Goal: Task Accomplishment & Management: Use online tool/utility

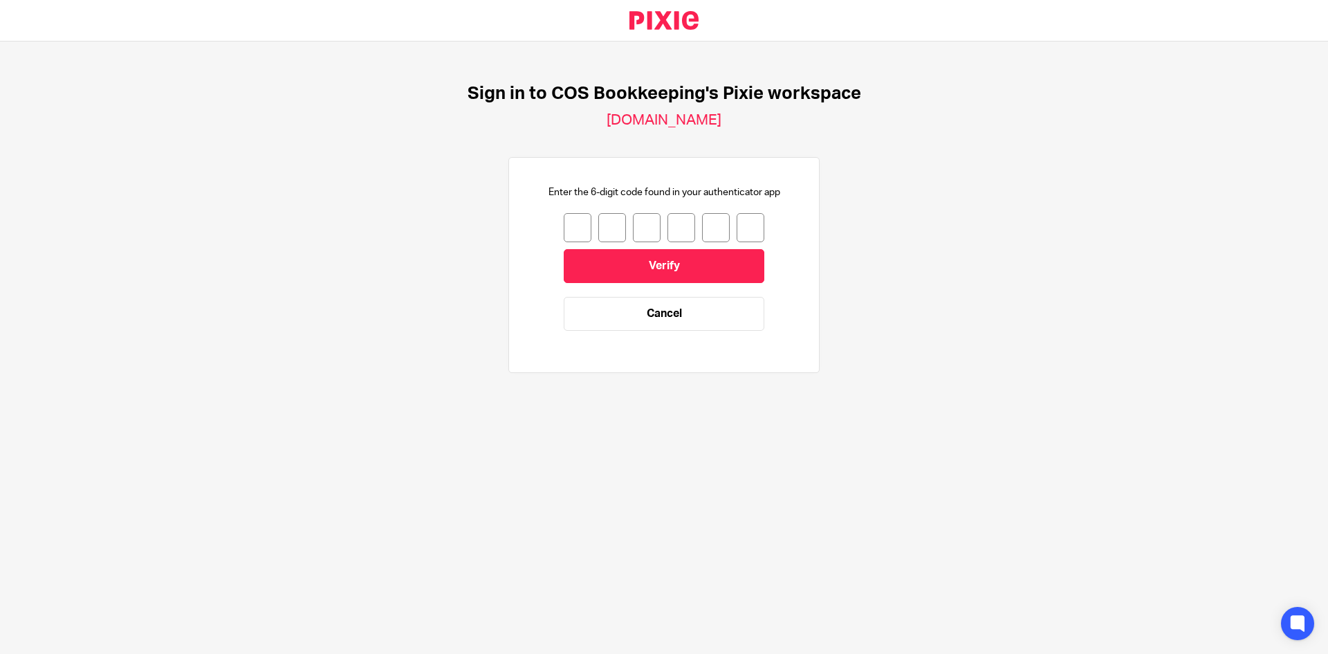
click at [564, 232] on input "number" at bounding box center [578, 227] width 28 height 29
type input "6"
type input "8"
type input "9"
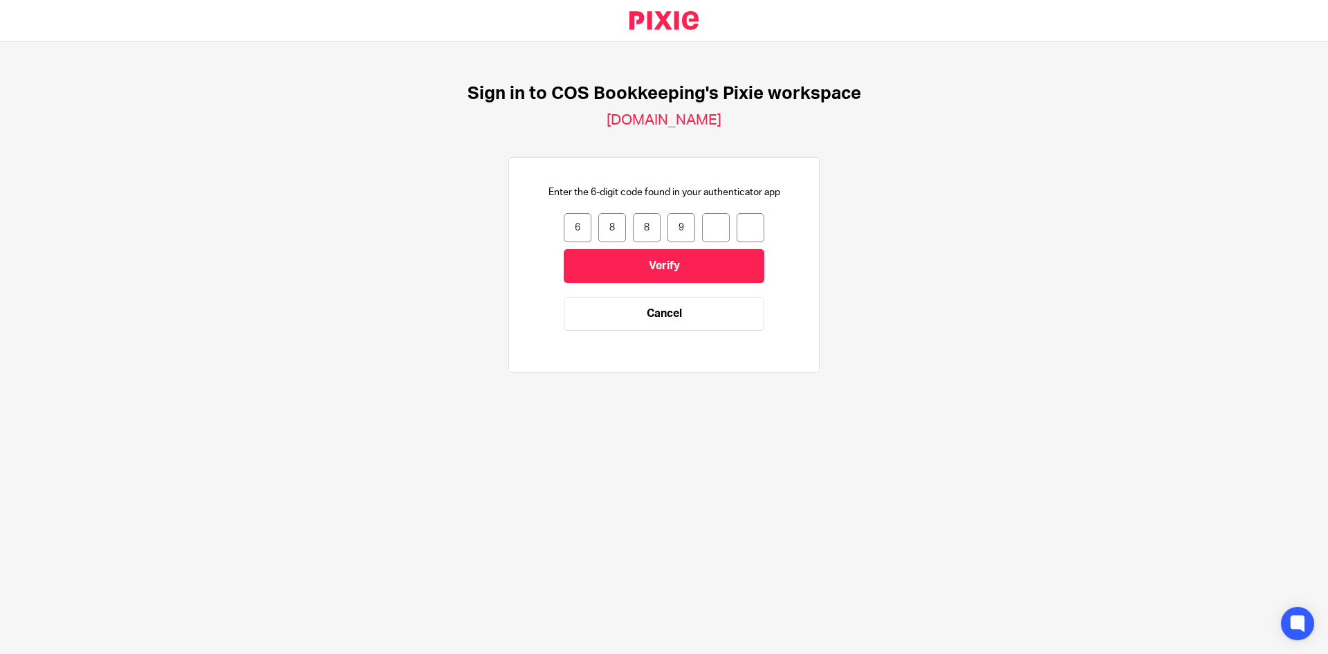
type input "3"
type input "4"
click at [620, 262] on input "Verify" at bounding box center [664, 266] width 201 height 34
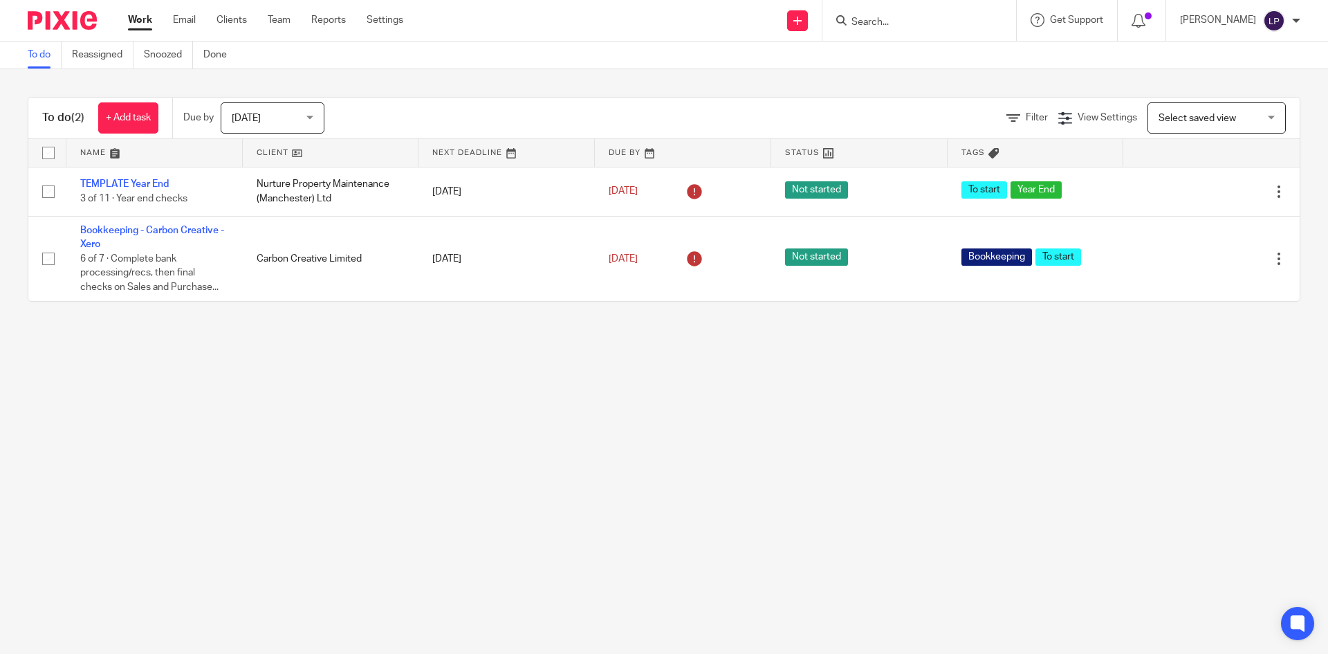
click at [311, 121] on div "Today Today" at bounding box center [273, 117] width 104 height 31
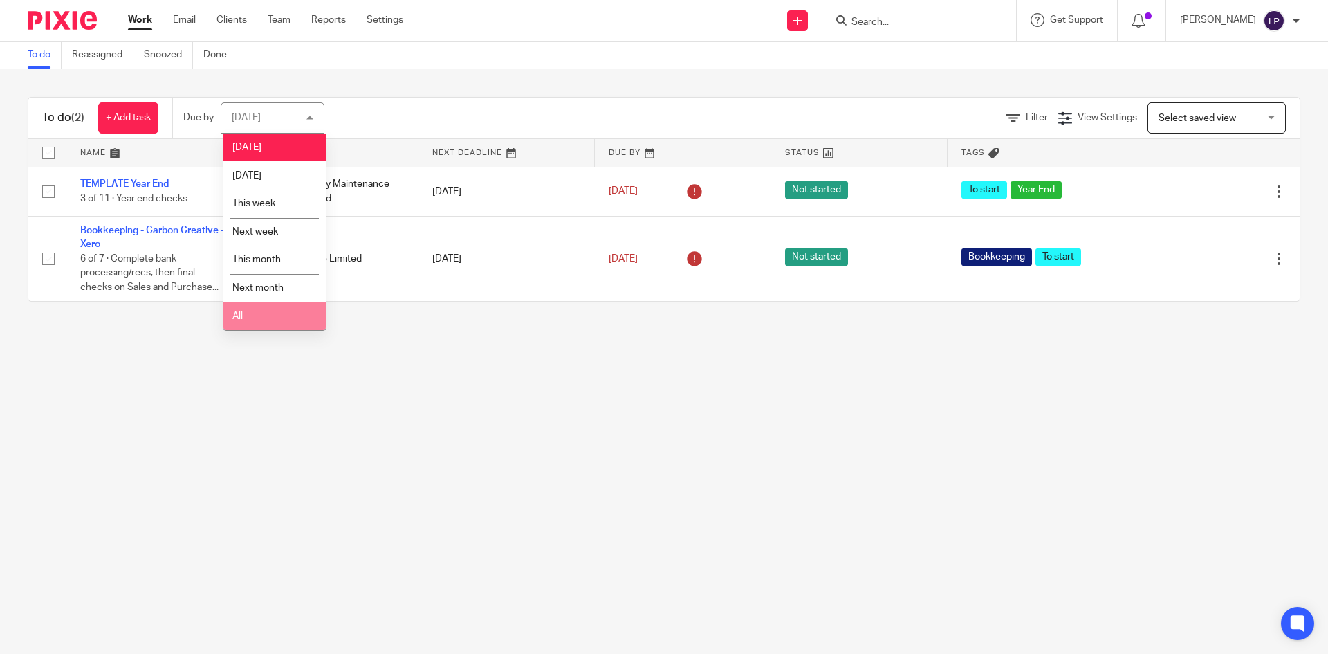
click at [246, 310] on li "All" at bounding box center [274, 316] width 102 height 28
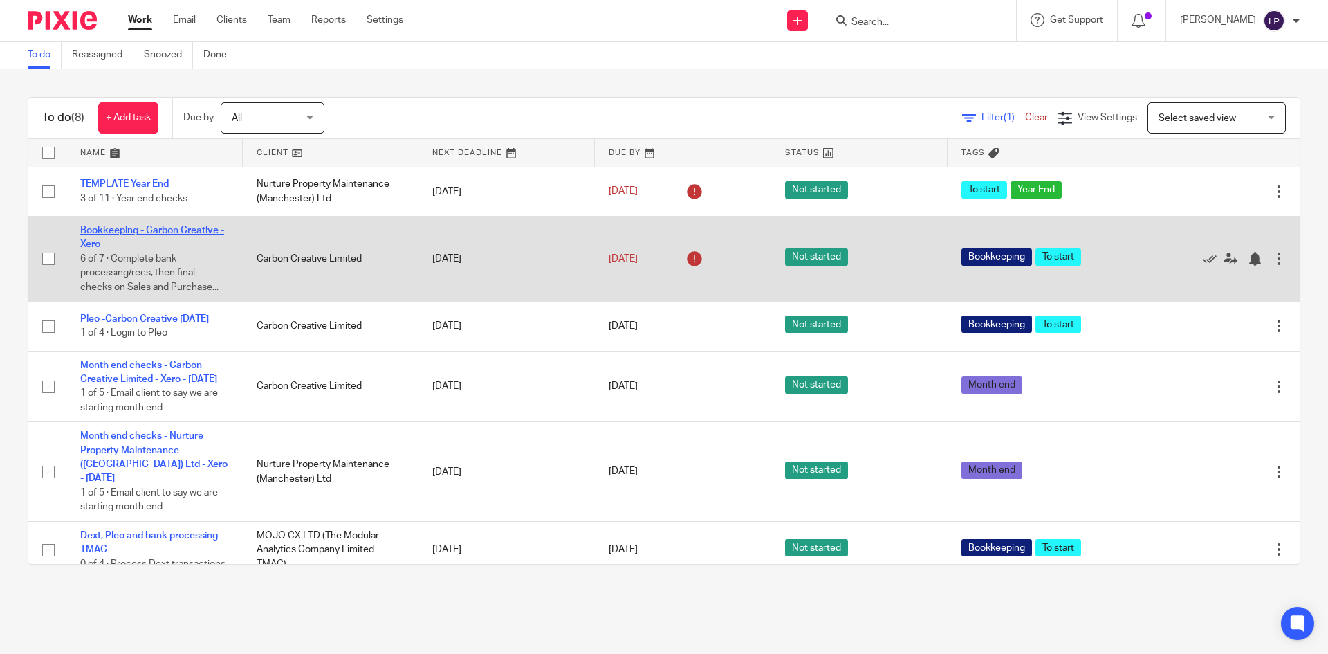
click at [167, 231] on link "Bookkeeping - Carbon Creative - Xero" at bounding box center [152, 238] width 144 height 24
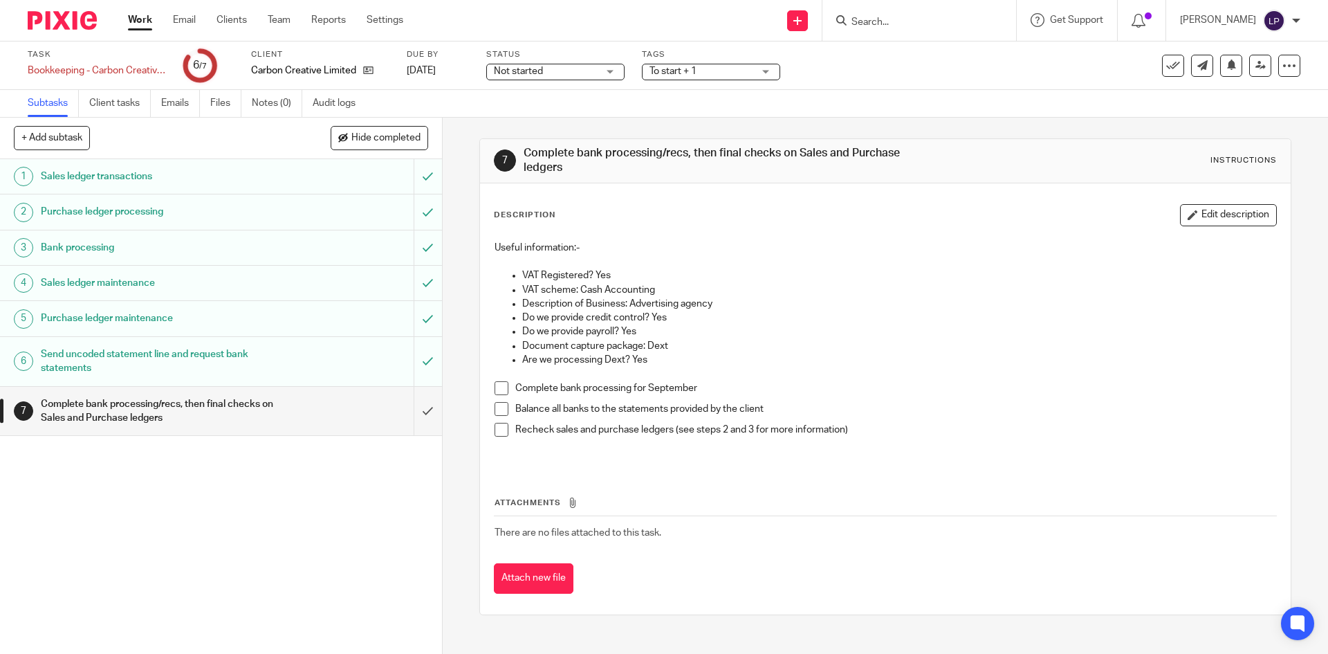
drag, startPoint x: 499, startPoint y: 385, endPoint x: 501, endPoint y: 403, distance: 18.0
click at [499, 385] on span at bounding box center [502, 388] width 14 height 14
click at [498, 405] on span at bounding box center [502, 409] width 14 height 14
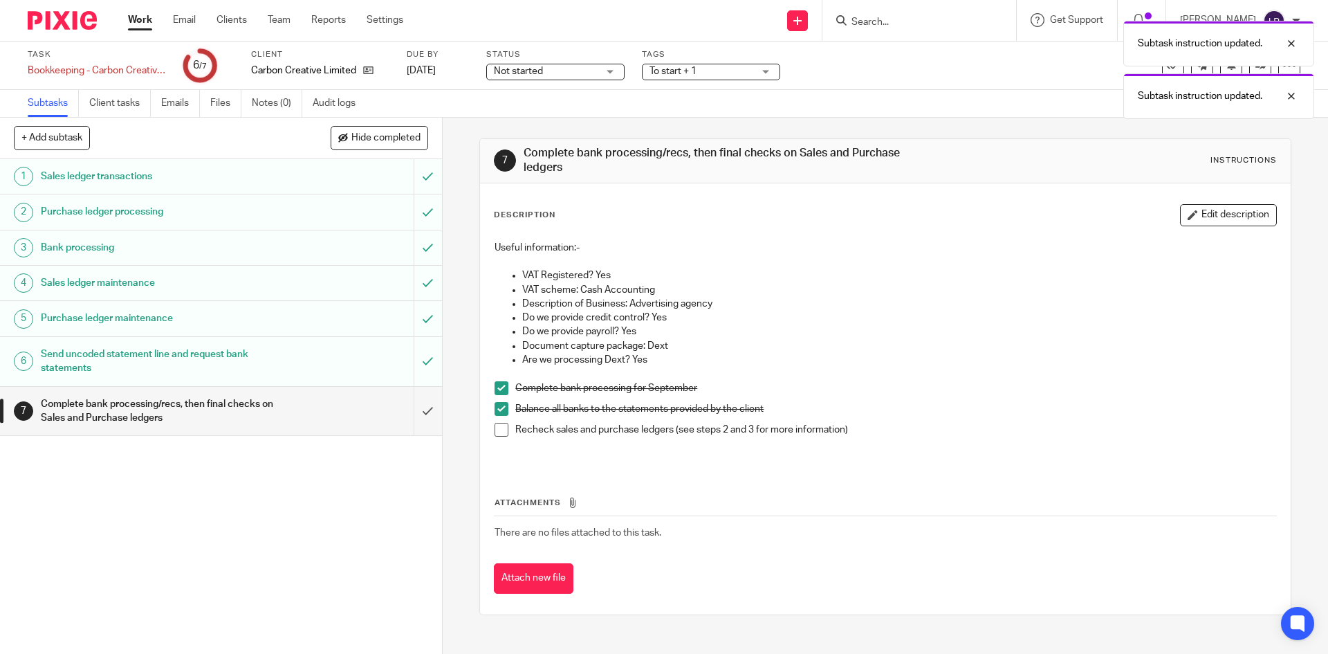
click at [497, 427] on span at bounding box center [502, 430] width 14 height 14
drag, startPoint x: 414, startPoint y: 413, endPoint x: 403, endPoint y: 403, distance: 14.7
click at [414, 413] on input "submit" at bounding box center [221, 411] width 442 height 49
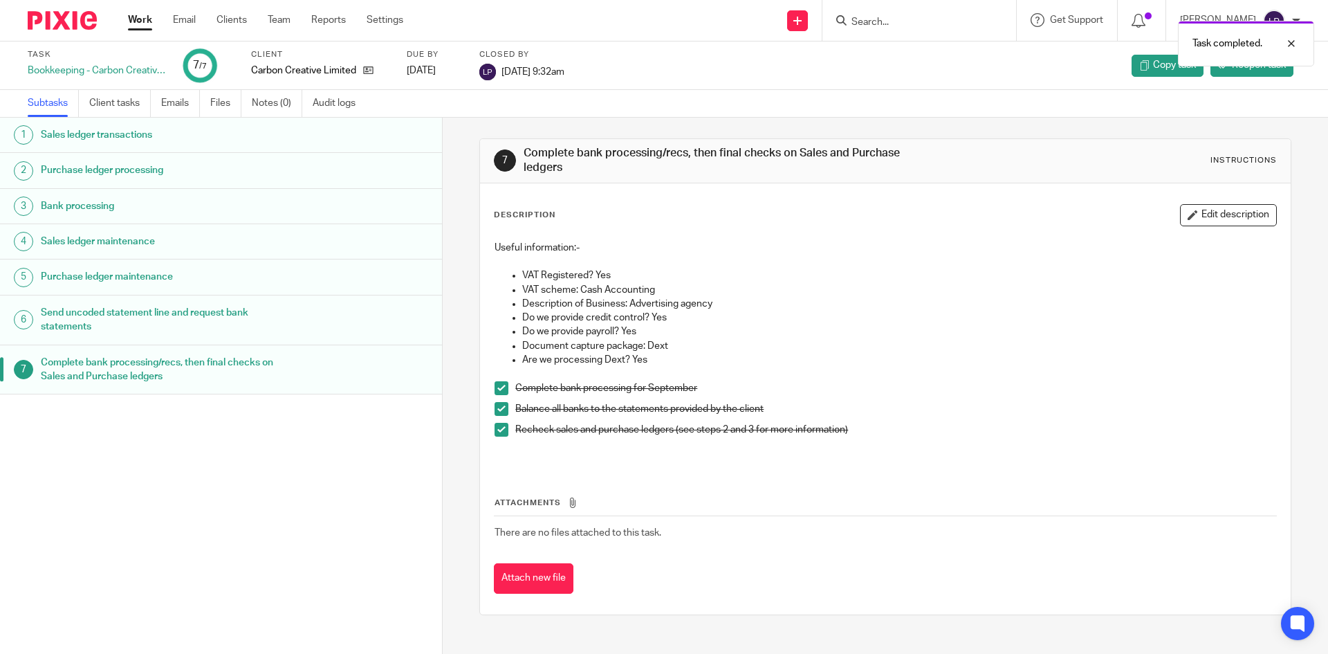
click at [140, 27] on link "Work" at bounding box center [140, 20] width 24 height 14
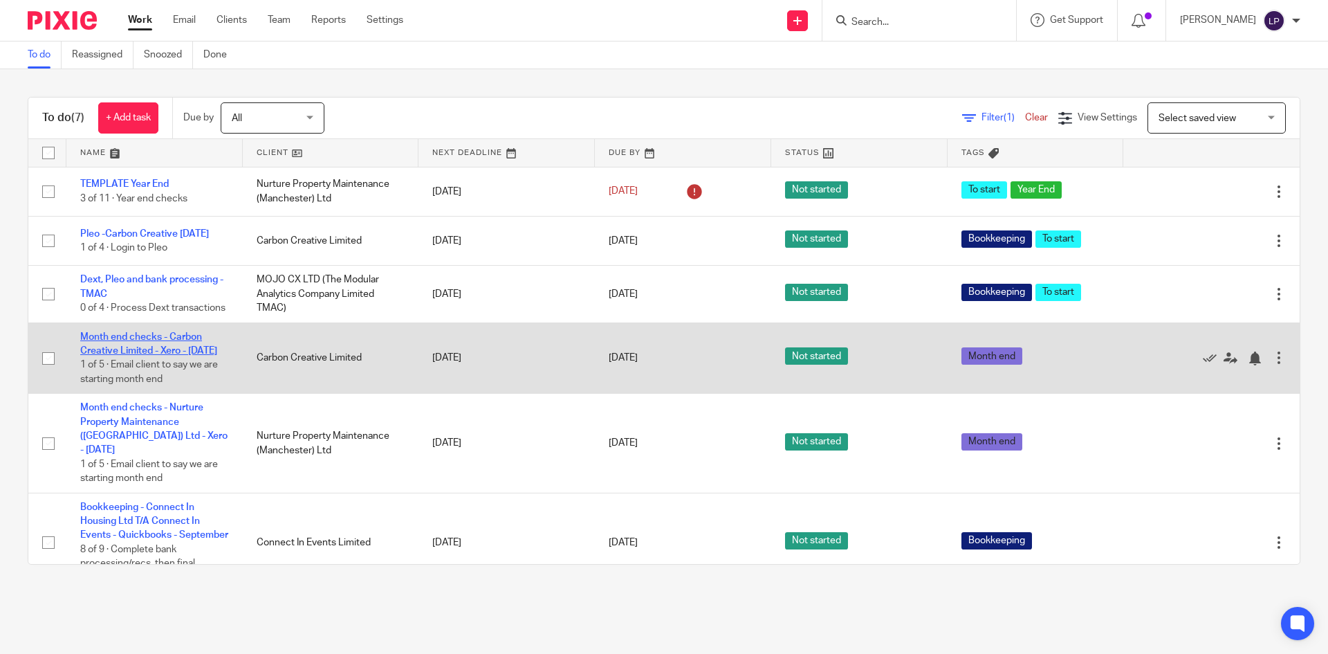
click at [140, 356] on link "Month end checks - Carbon Creative Limited - Xero - [DATE]" at bounding box center [148, 344] width 137 height 24
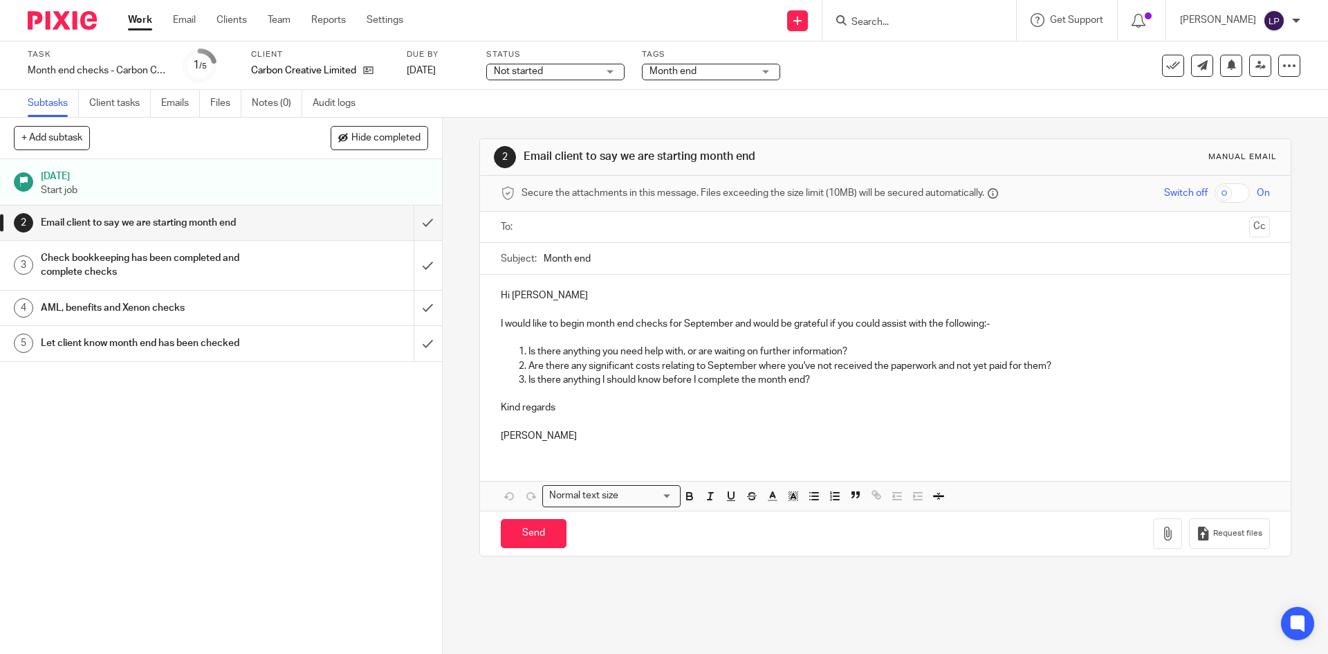
click at [539, 226] on input "text" at bounding box center [884, 227] width 717 height 16
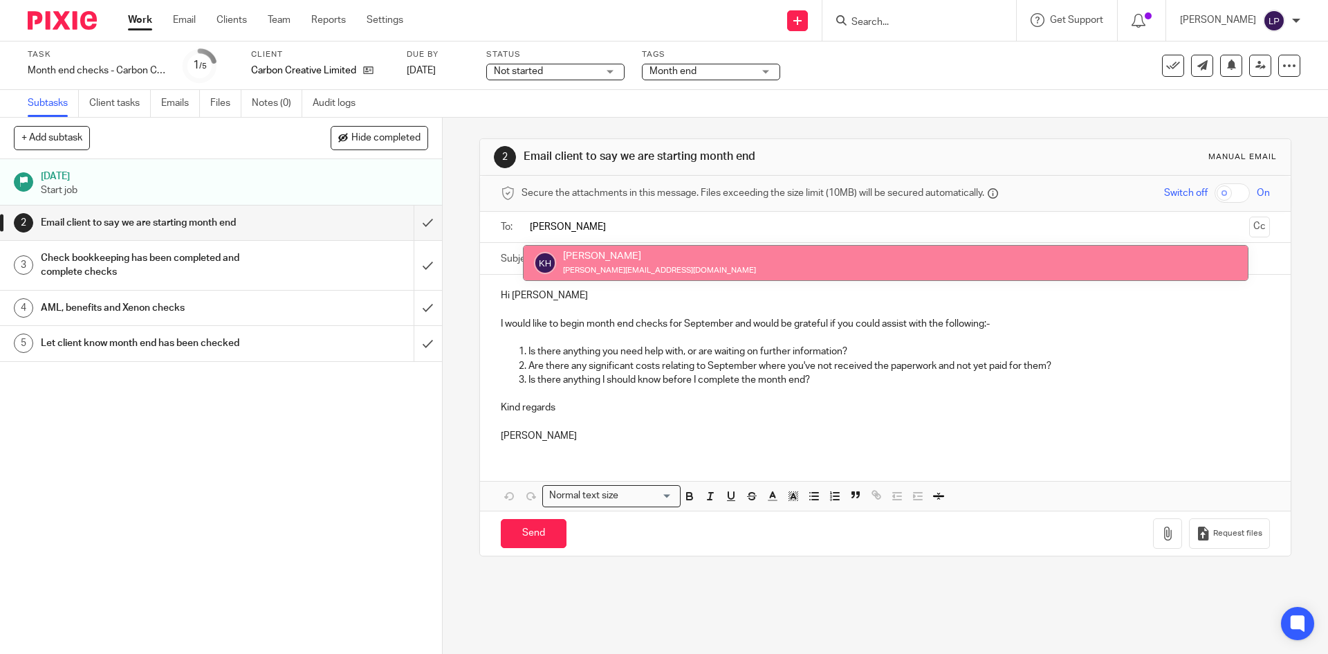
type input "kate"
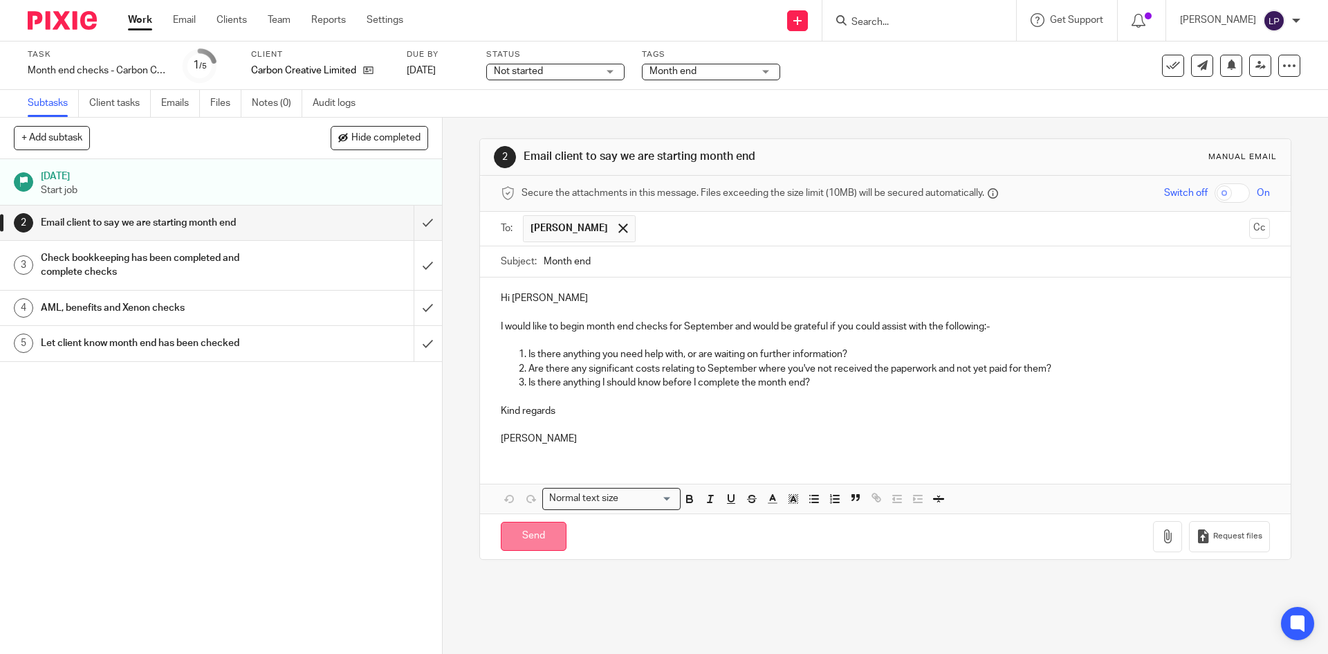
click at [538, 537] on input "Send" at bounding box center [534, 537] width 66 height 30
type input "Sent"
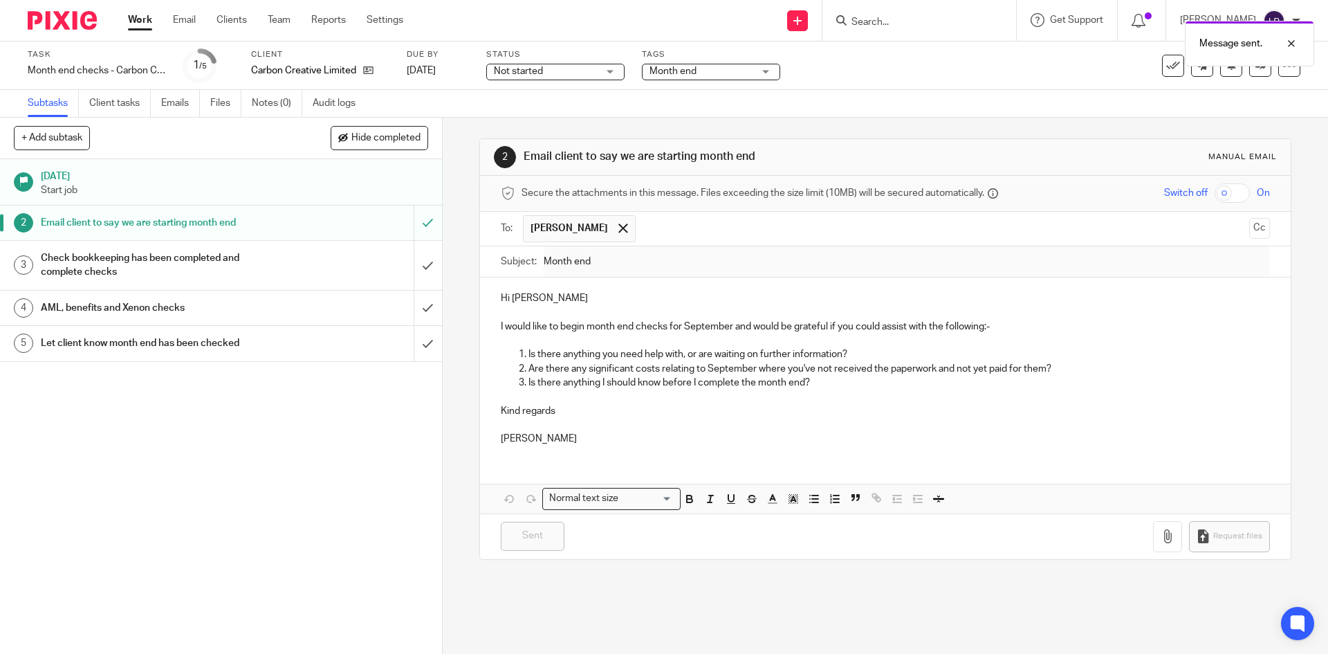
click at [311, 261] on div "Check bookkeeping has been completed and complete checks" at bounding box center [220, 265] width 359 height 35
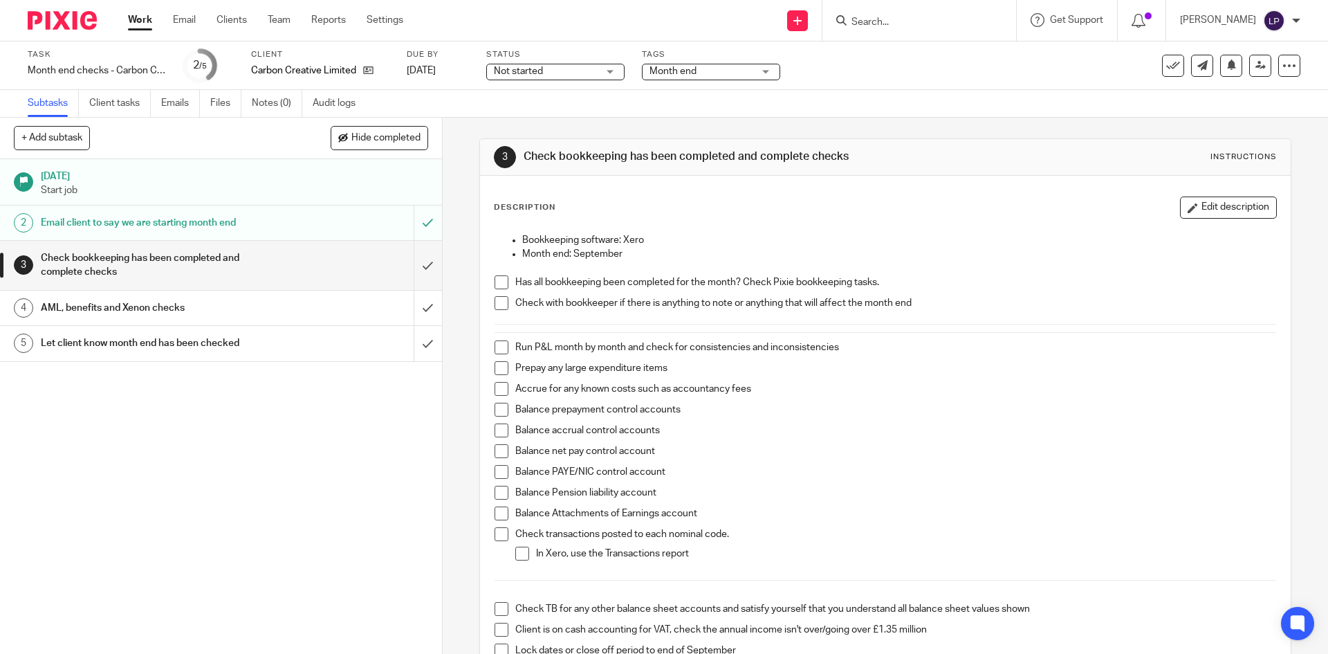
click at [498, 282] on span at bounding box center [502, 282] width 14 height 14
click at [497, 301] on span at bounding box center [502, 303] width 14 height 14
click at [497, 345] on span at bounding box center [502, 347] width 14 height 14
click at [499, 367] on span at bounding box center [502, 368] width 14 height 14
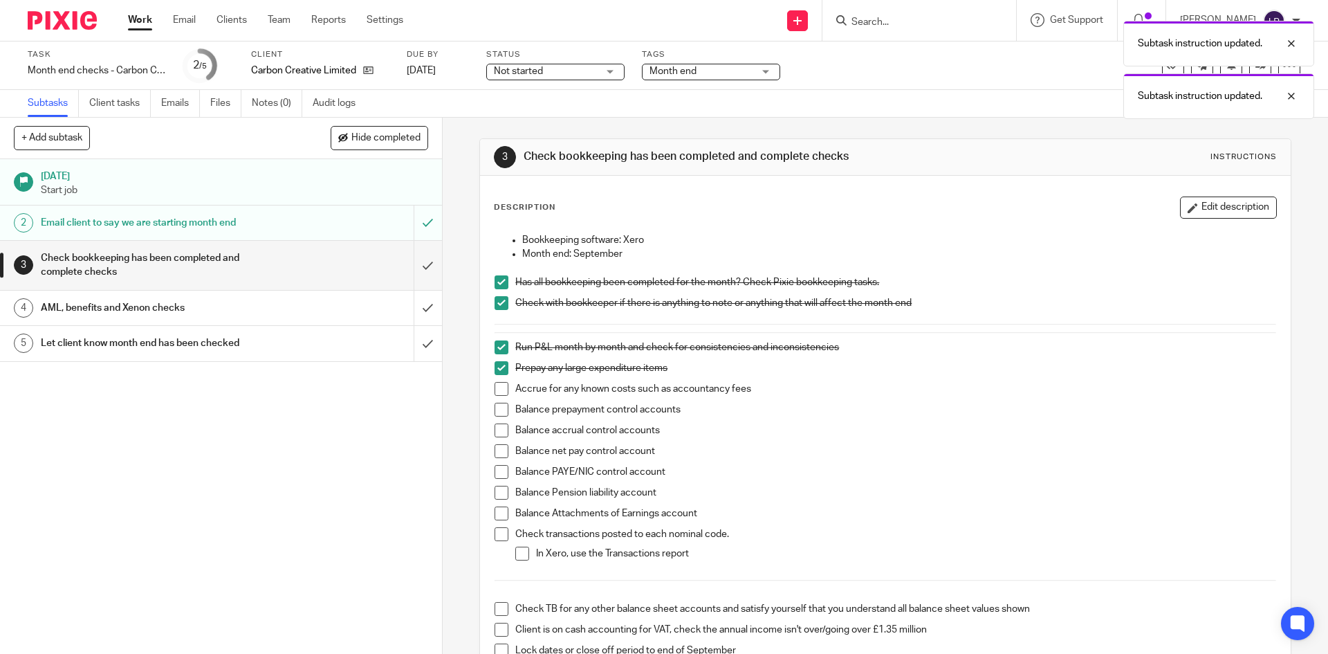
click at [497, 388] on span at bounding box center [502, 389] width 14 height 14
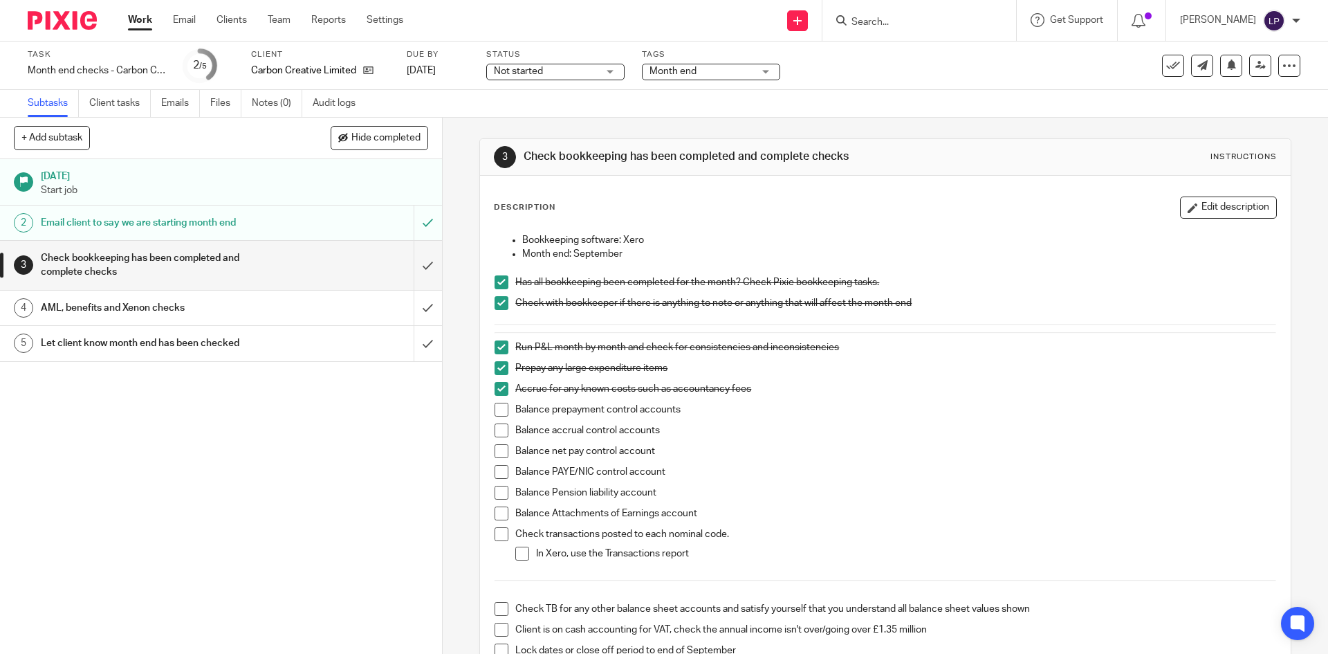
click at [495, 434] on span at bounding box center [502, 430] width 14 height 14
click at [497, 410] on span at bounding box center [502, 410] width 14 height 14
drag, startPoint x: 495, startPoint y: 452, endPoint x: 493, endPoint y: 474, distance: 21.6
click at [495, 452] on span at bounding box center [502, 451] width 14 height 14
click at [495, 470] on span at bounding box center [502, 472] width 14 height 14
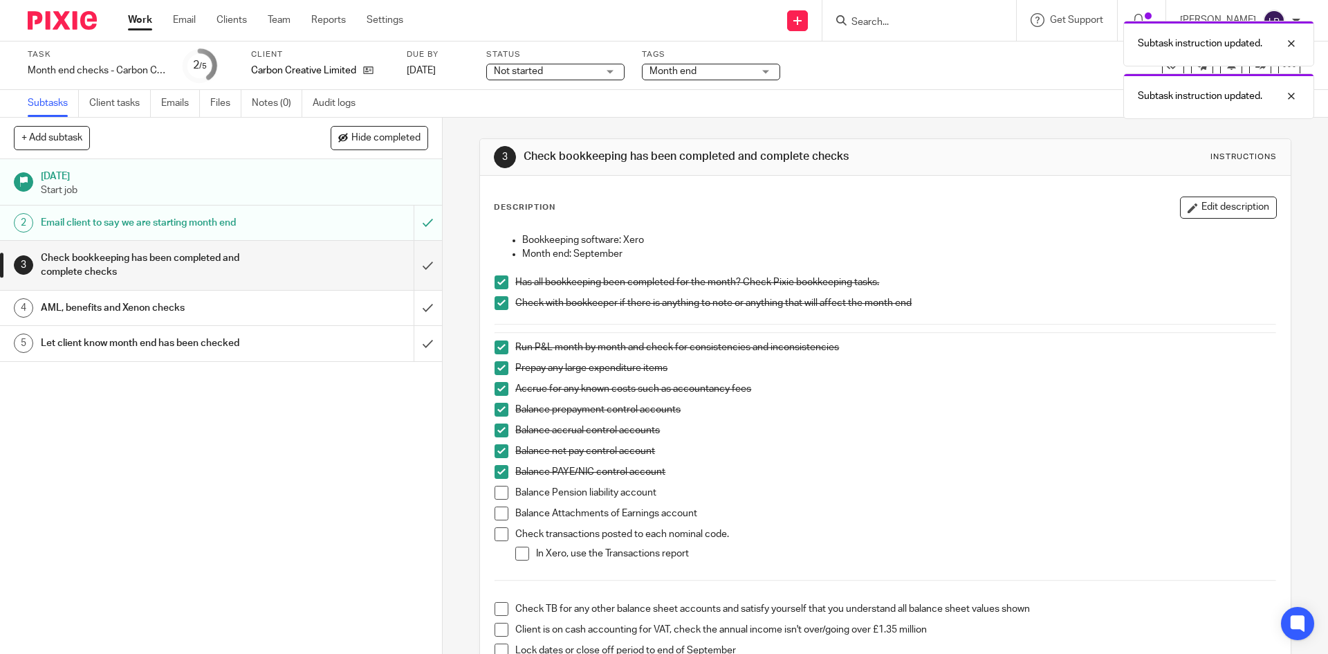
click at [497, 489] on span at bounding box center [502, 493] width 14 height 14
click at [498, 510] on span at bounding box center [502, 513] width 14 height 14
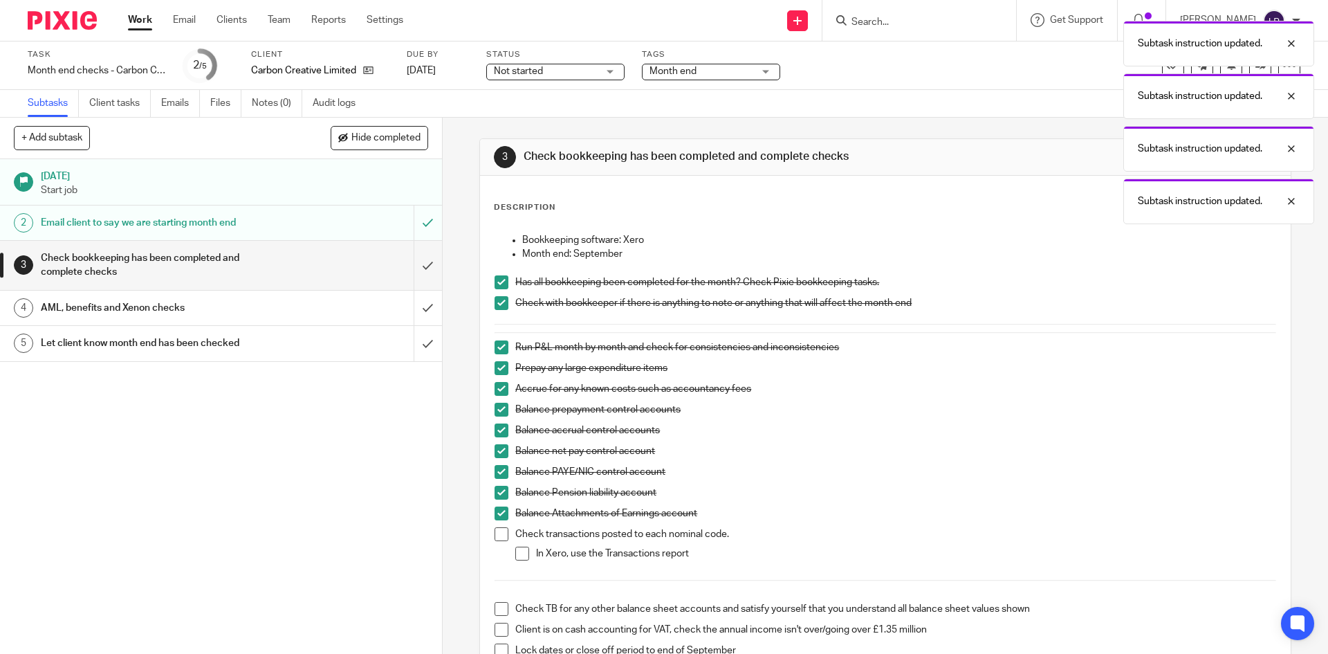
scroll to position [69, 0]
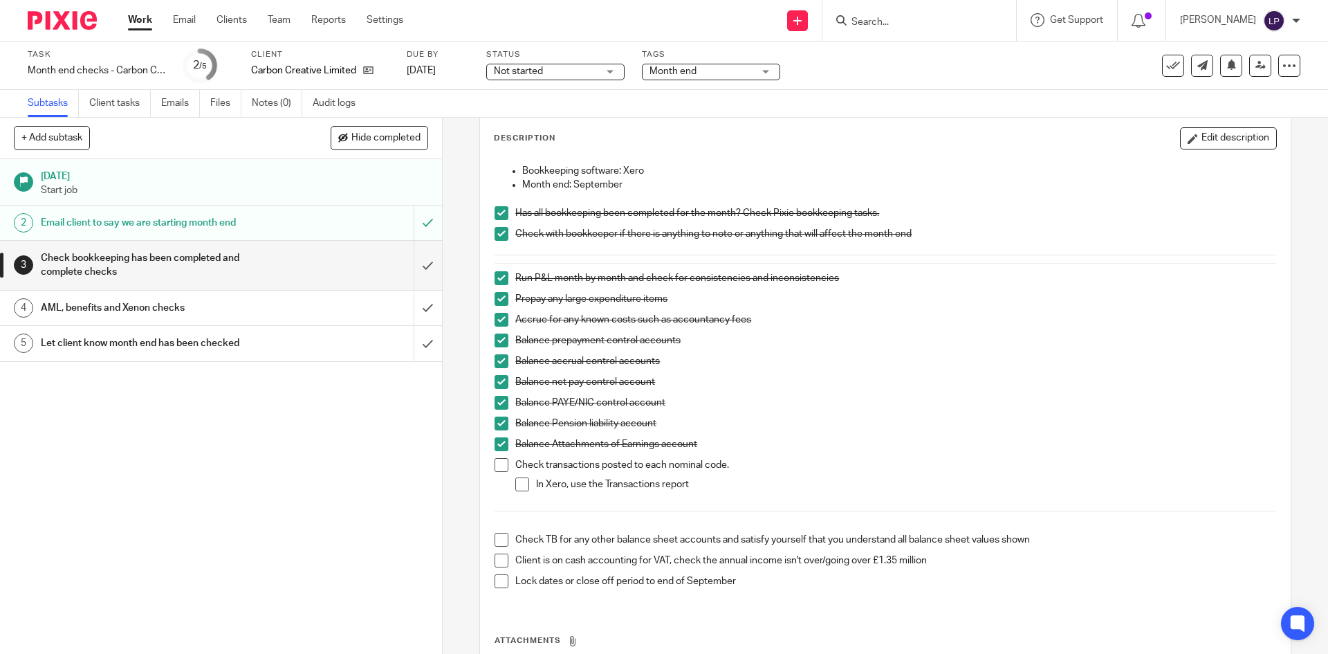
drag, startPoint x: 495, startPoint y: 466, endPoint x: 527, endPoint y: 497, distance: 45.0
click at [497, 466] on span at bounding box center [502, 465] width 14 height 14
drag, startPoint x: 517, startPoint y: 486, endPoint x: 531, endPoint y: 505, distance: 23.8
click at [517, 486] on span at bounding box center [522, 484] width 14 height 14
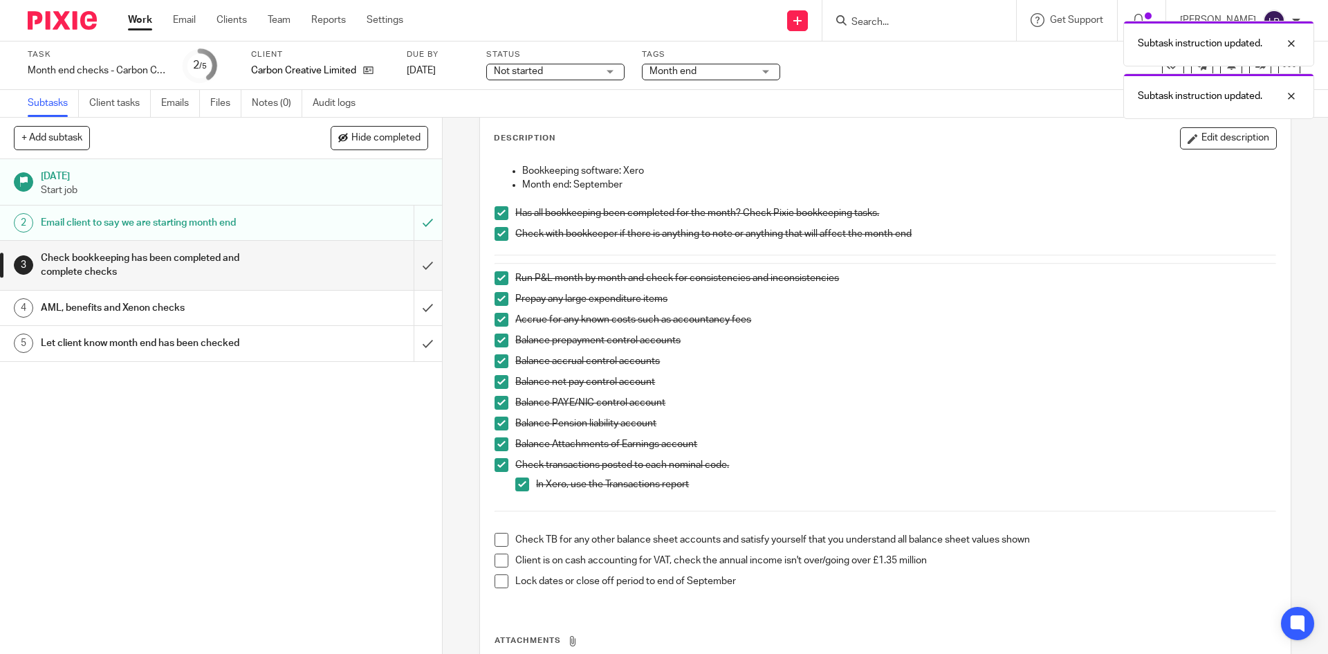
scroll to position [138, 0]
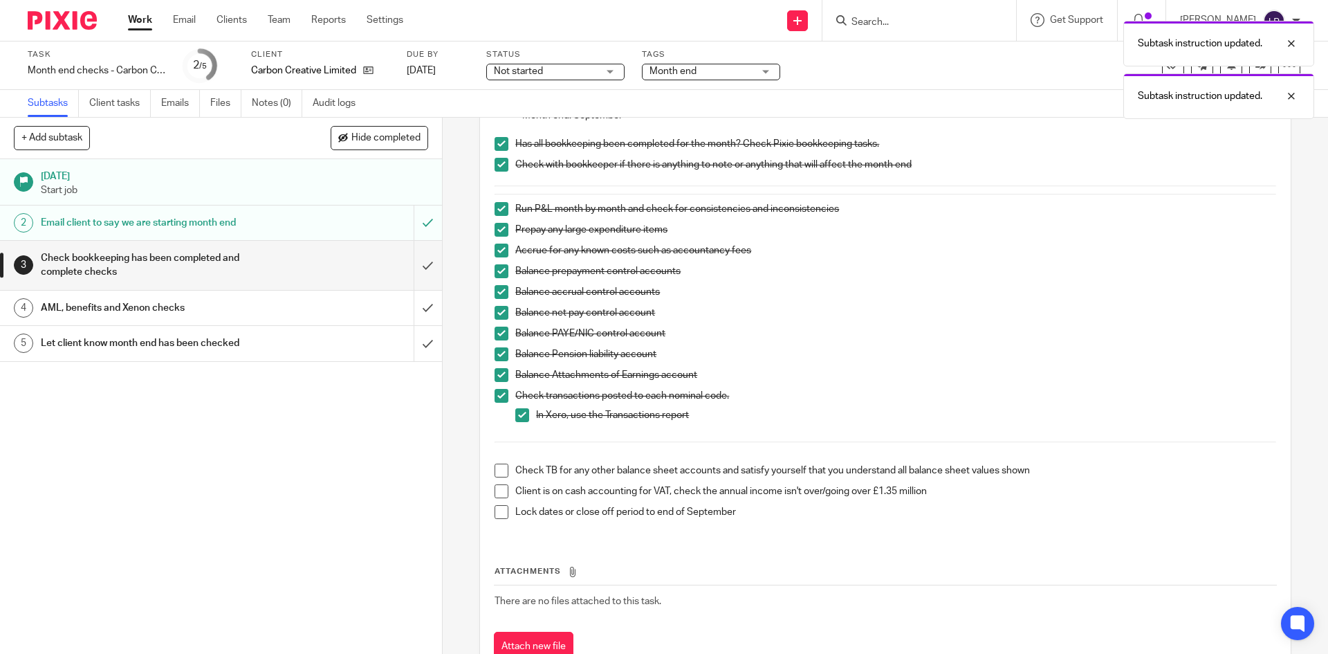
click at [497, 470] on span at bounding box center [502, 471] width 14 height 14
drag, startPoint x: 498, startPoint y: 488, endPoint x: 504, endPoint y: 495, distance: 8.9
click at [499, 488] on span at bounding box center [502, 491] width 14 height 14
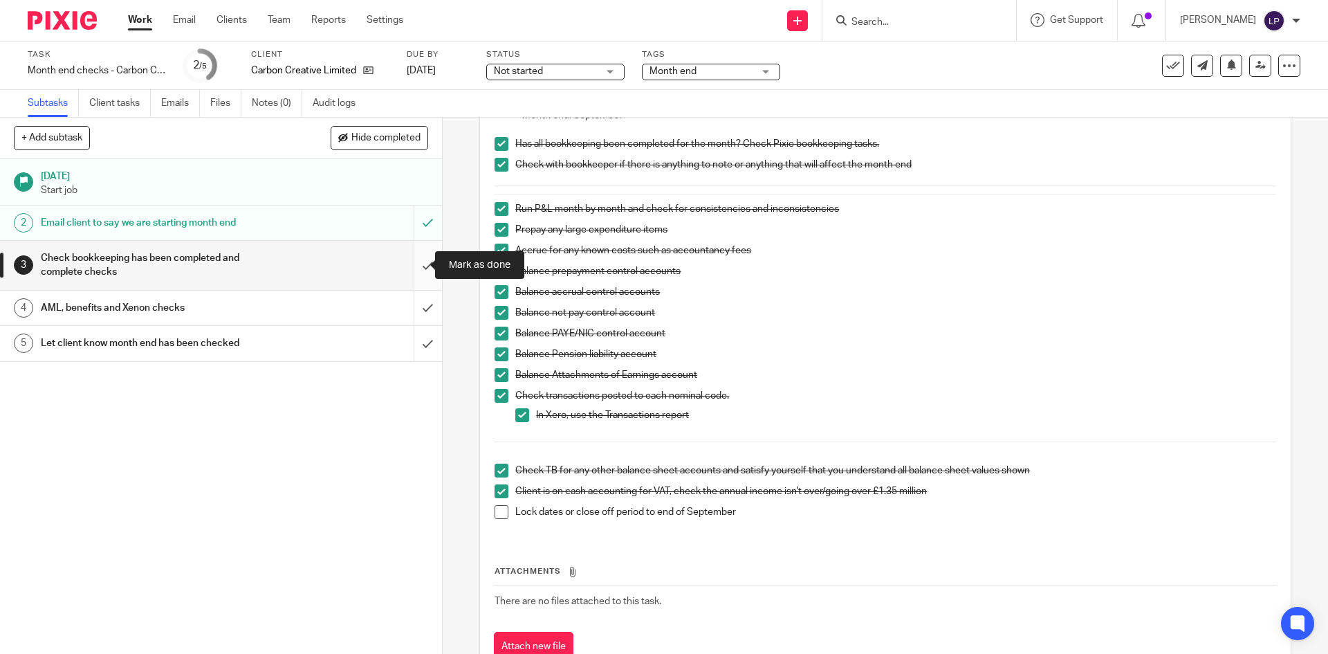
click at [414, 263] on input "submit" at bounding box center [221, 265] width 442 height 49
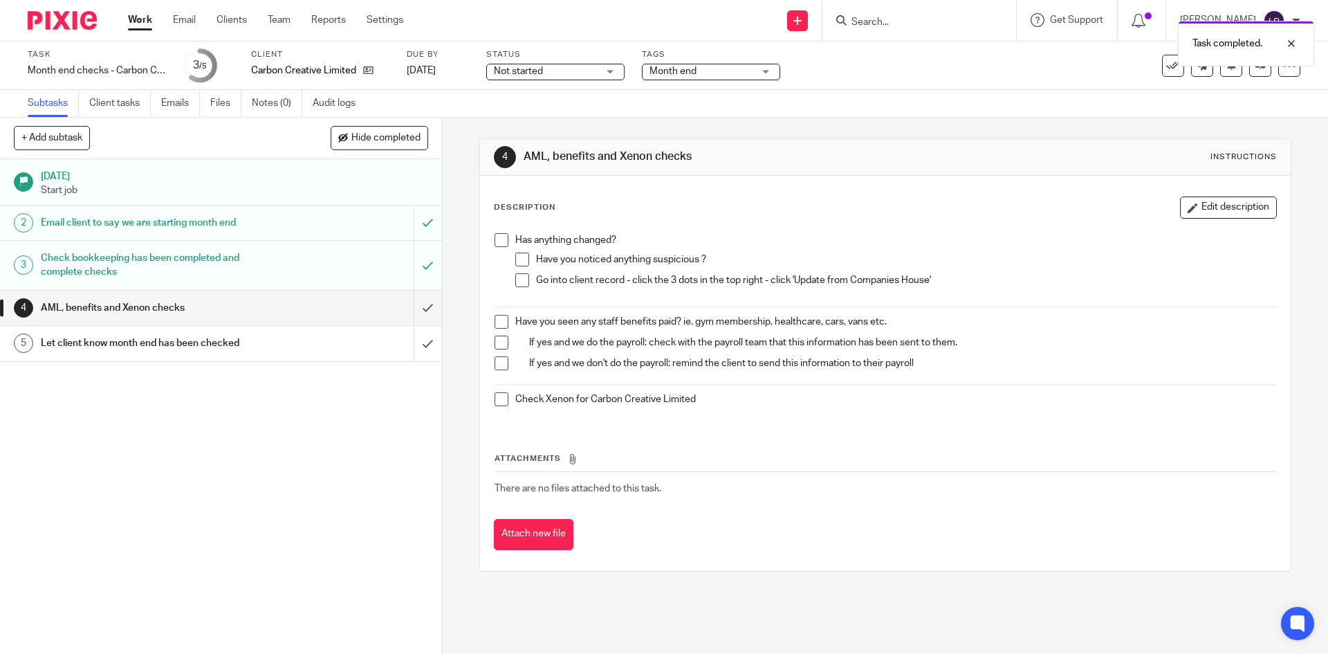
click at [497, 236] on span at bounding box center [502, 240] width 14 height 14
click at [519, 259] on span at bounding box center [522, 260] width 14 height 14
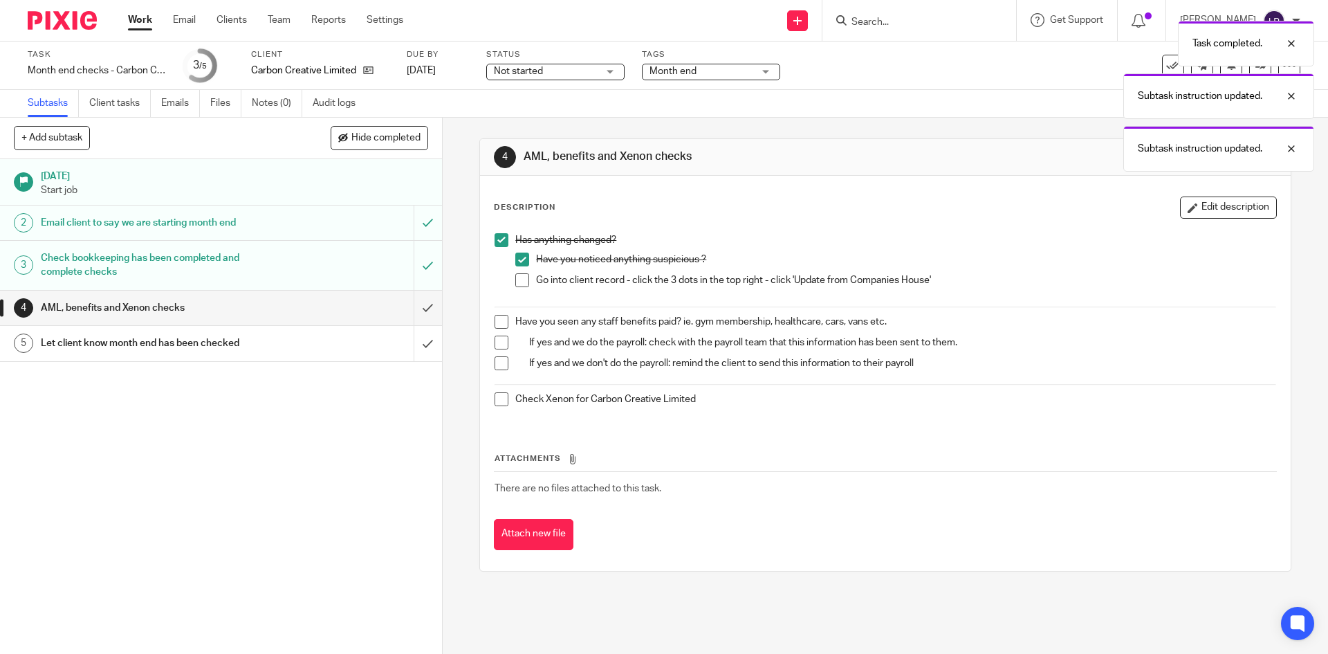
click at [523, 277] on span at bounding box center [522, 280] width 14 height 14
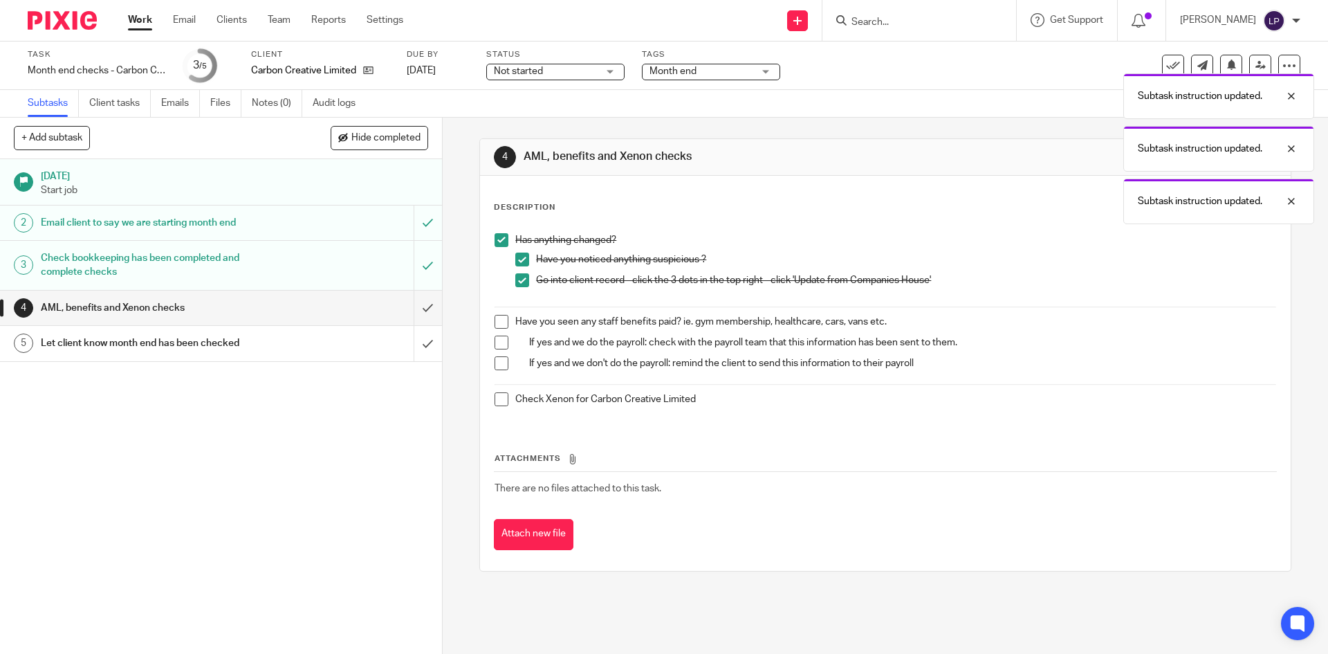
click at [499, 320] on span at bounding box center [502, 322] width 14 height 14
drag, startPoint x: 497, startPoint y: 338, endPoint x: 502, endPoint y: 347, distance: 10.2
click at [497, 339] on span at bounding box center [502, 343] width 14 height 14
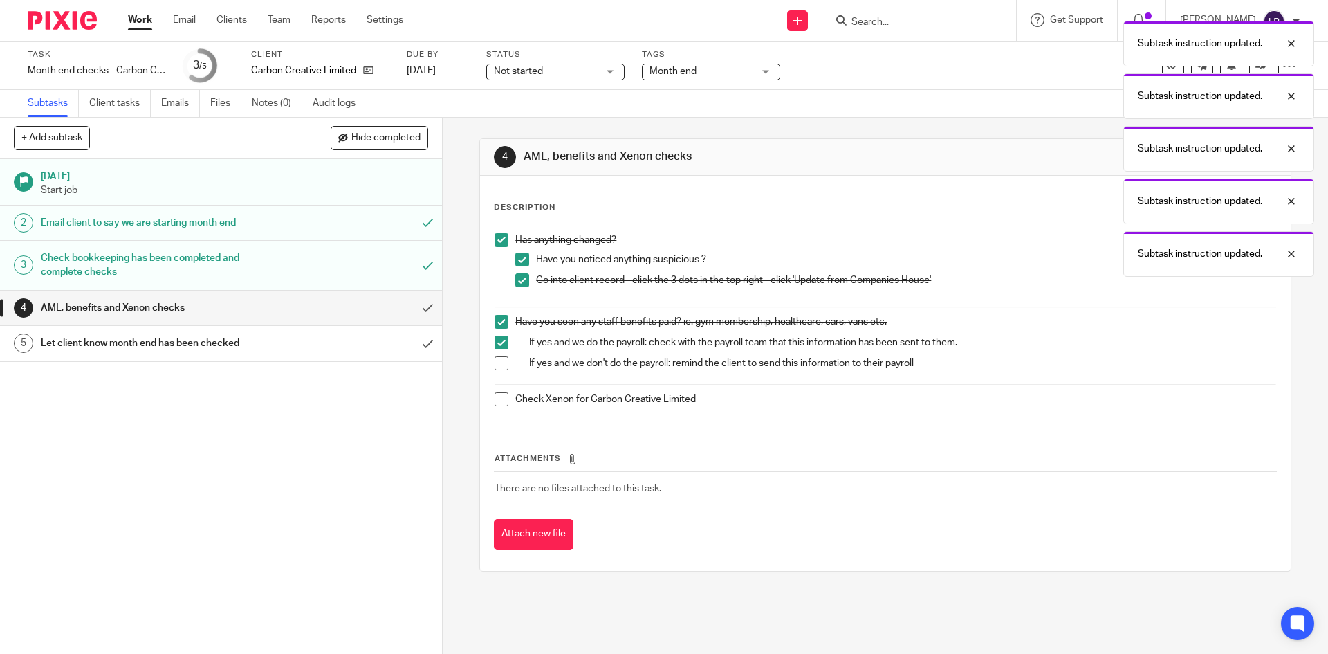
click at [500, 361] on span at bounding box center [502, 363] width 14 height 14
